Goal: Information Seeking & Learning: Learn about a topic

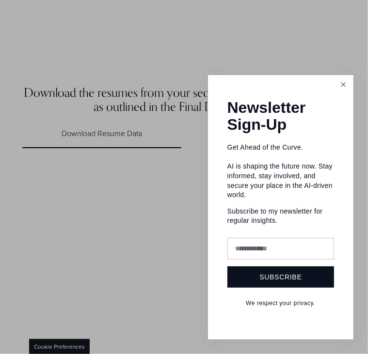
click at [343, 82] on link "Close" at bounding box center [342, 85] width 17 height 17
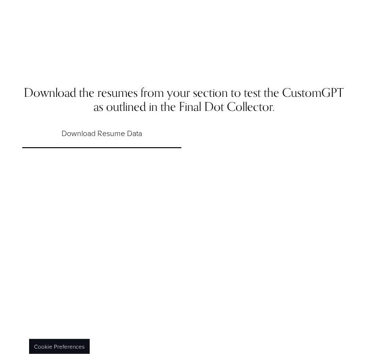
click at [86, 139] on link "Download Resume Data" at bounding box center [101, 134] width 159 height 29
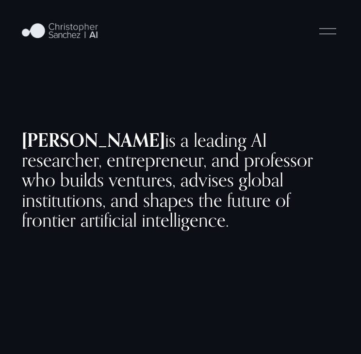
click at [335, 40] on div at bounding box center [327, 31] width 17 height 17
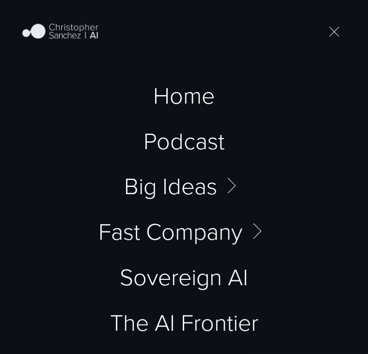
click at [335, 40] on div at bounding box center [334, 31] width 17 height 17
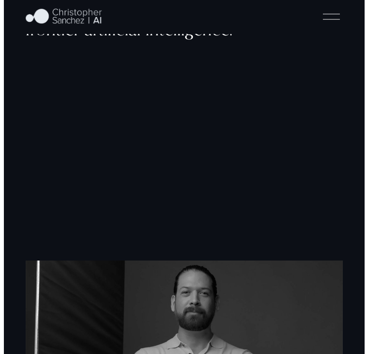
scroll to position [150, 0]
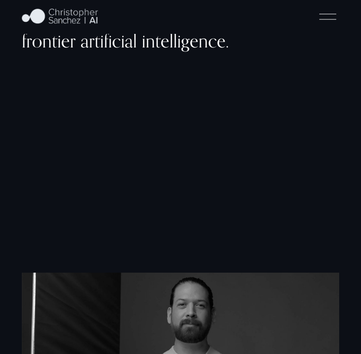
click at [332, 25] on div at bounding box center [327, 16] width 17 height 17
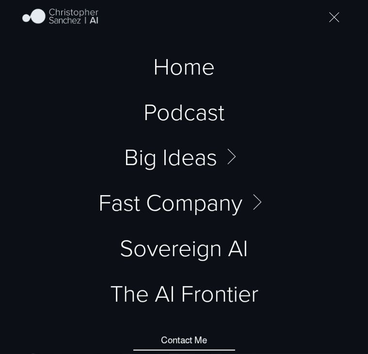
click at [173, 68] on link "Home" at bounding box center [184, 65] width 62 height 23
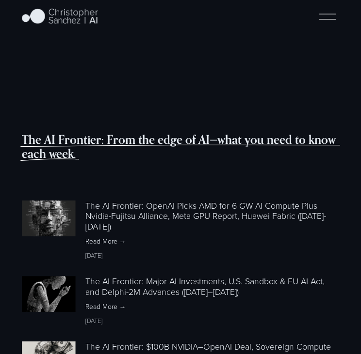
scroll to position [1549, 0]
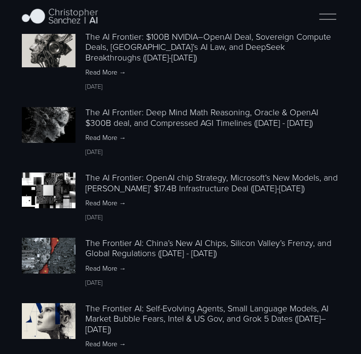
click at [359, 288] on div "The AI Frontier: From the edge of AI—what you need to know each week. Featured …" at bounding box center [180, 172] width 361 height 698
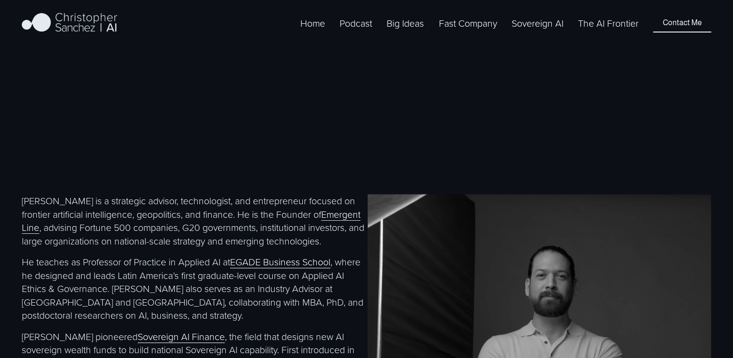
scroll to position [626, 0]
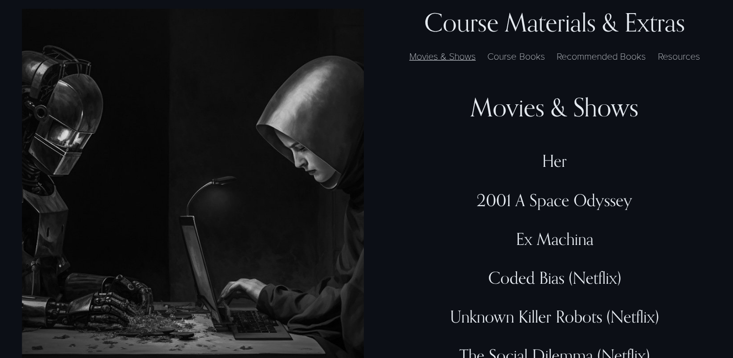
scroll to position [2558, 0]
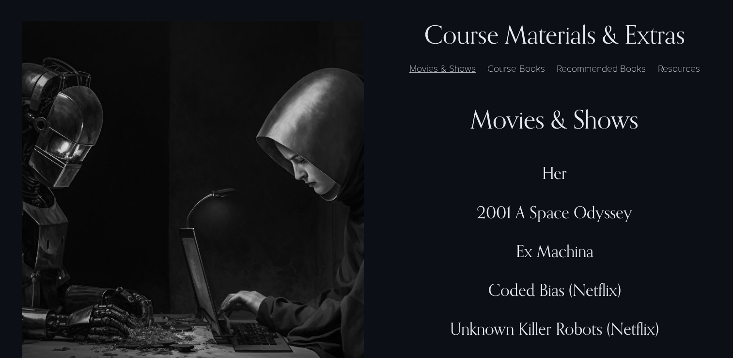
click at [521, 75] on label "Course Books" at bounding box center [516, 68] width 67 height 14
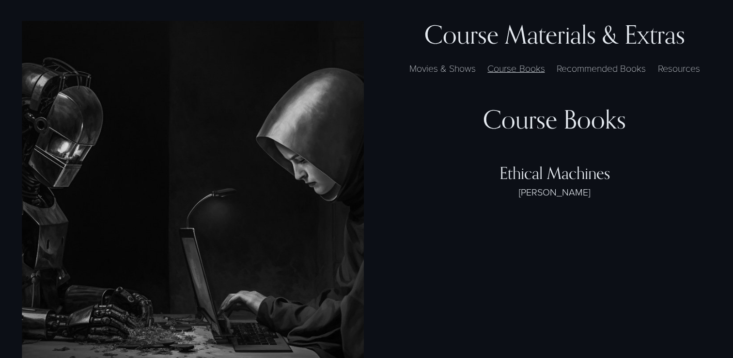
click at [615, 75] on label "Recommended Books" at bounding box center [601, 68] width 99 height 14
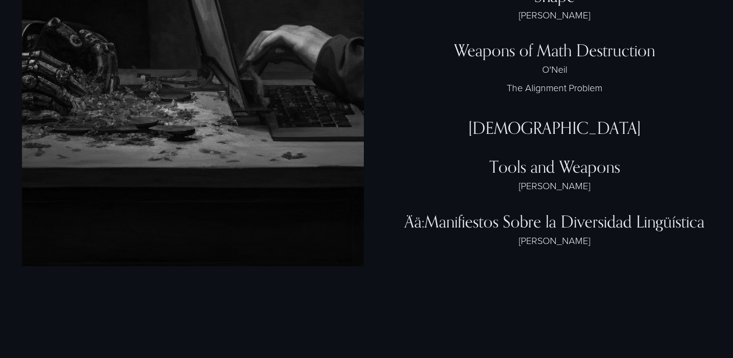
scroll to position [3064, 0]
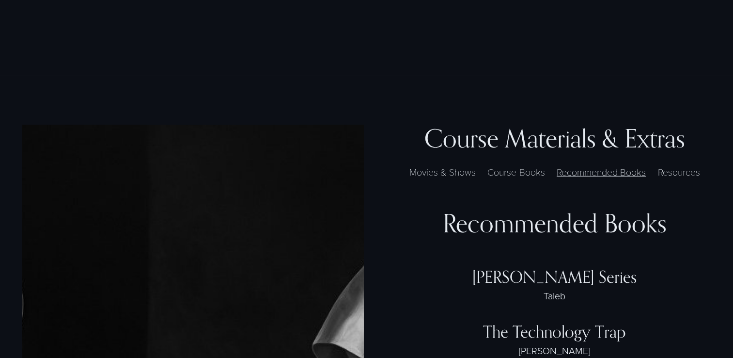
click at [689, 179] on label "Resources" at bounding box center [679, 172] width 52 height 14
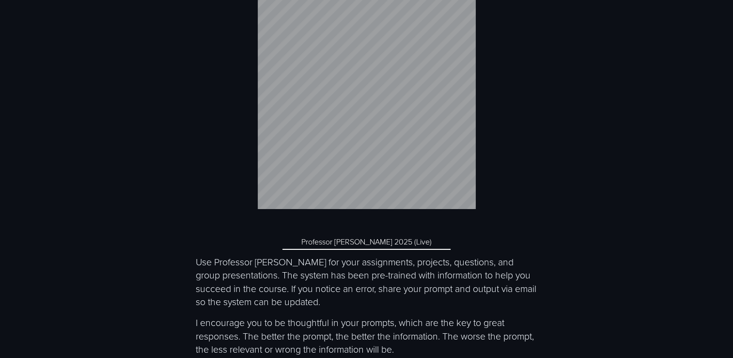
scroll to position [3535, 0]
click at [373, 248] on link "Professor McEthical 2025 (Live)" at bounding box center [367, 240] width 168 height 15
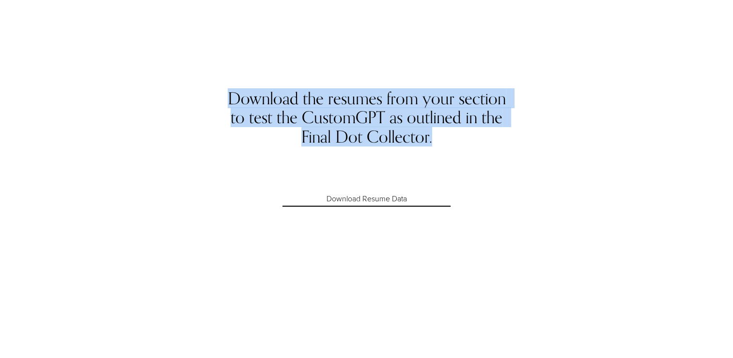
drag, startPoint x: 432, startPoint y: 139, endPoint x: 227, endPoint y: 96, distance: 209.4
click at [227, 96] on h4 "Download the resumes from your section to test the CustomGPT as outlined in the…" at bounding box center [366, 117] width 284 height 57
copy h4 "Download the resumes from your section to test the CustomGPT as outlined in the…"
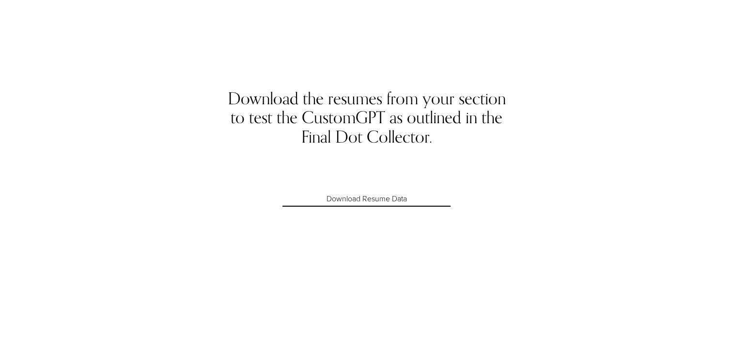
click at [484, 213] on div "Download the resumes from your section to test the CustomGPT as outlined in the…" at bounding box center [366, 207] width 733 height 319
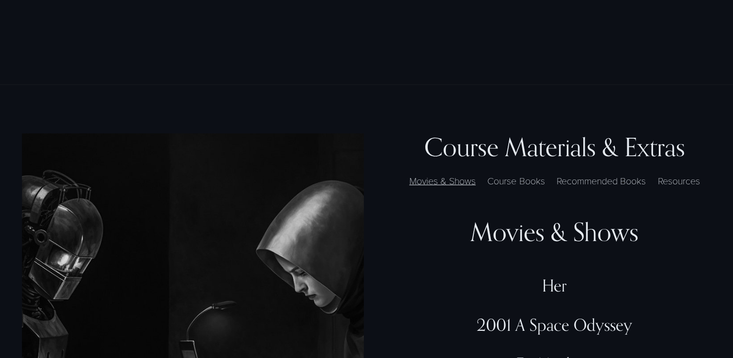
scroll to position [2503, 0]
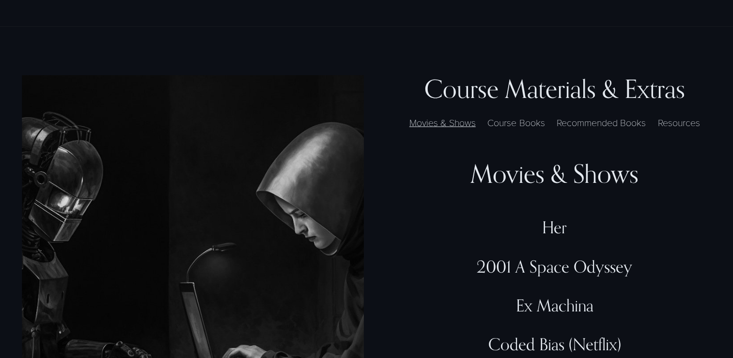
click at [519, 129] on label "Course Books" at bounding box center [516, 122] width 67 height 14
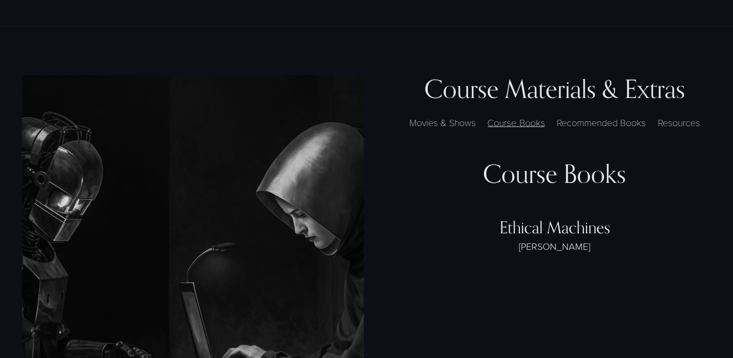
click at [584, 129] on label "Recommended Books" at bounding box center [601, 122] width 99 height 14
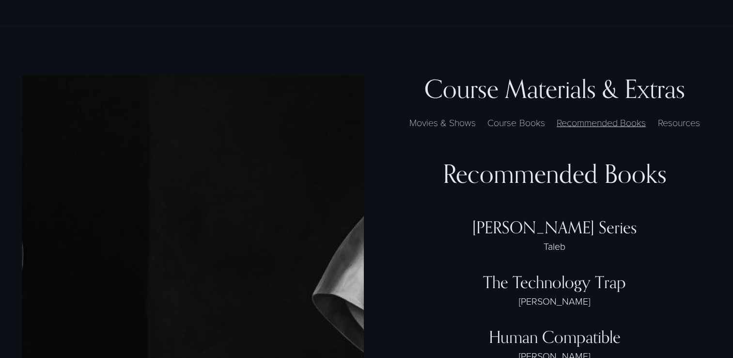
click at [668, 129] on label "Resources" at bounding box center [679, 122] width 52 height 14
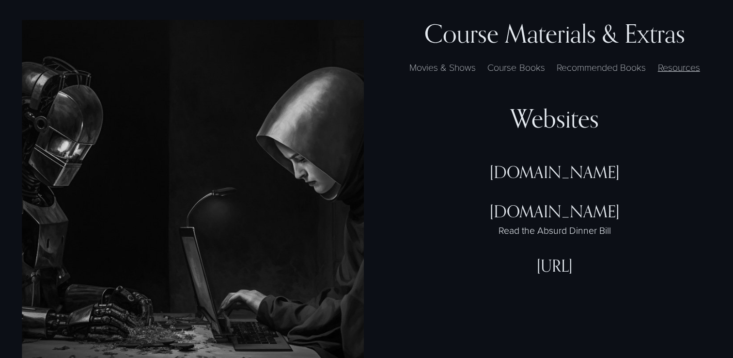
scroll to position [2556, 0]
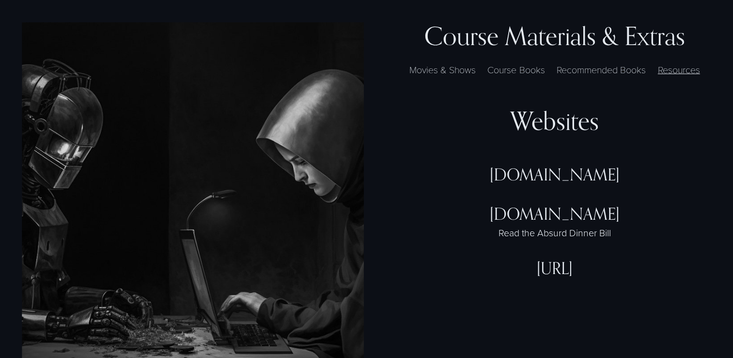
click at [528, 77] on label "Course Books" at bounding box center [516, 70] width 67 height 14
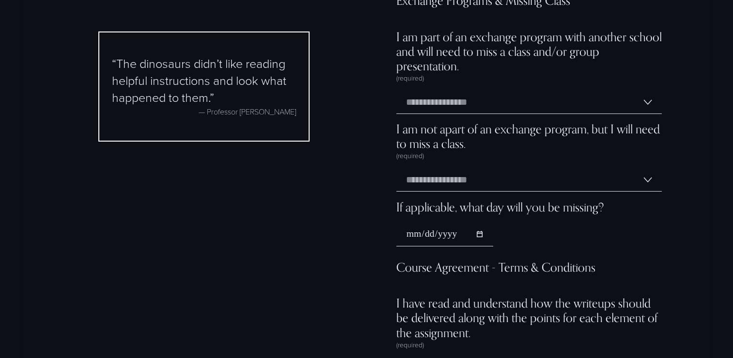
scroll to position [6821, 0]
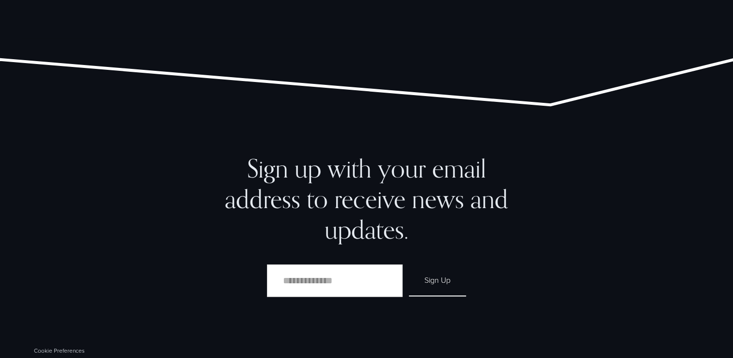
scroll to position [7838, 0]
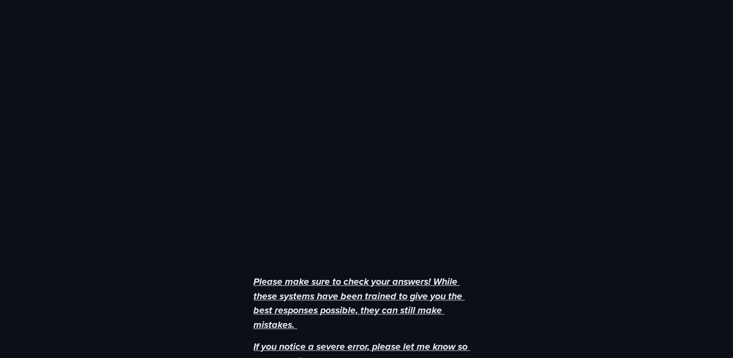
scroll to position [611, 0]
